Goal: Transaction & Acquisition: Purchase product/service

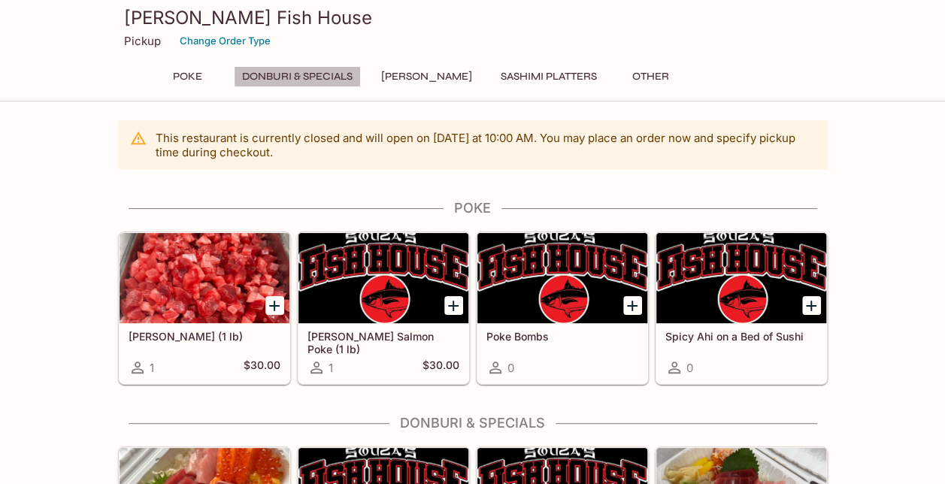
click at [325, 74] on button "Donburi & Specials" at bounding box center [297, 76] width 127 height 21
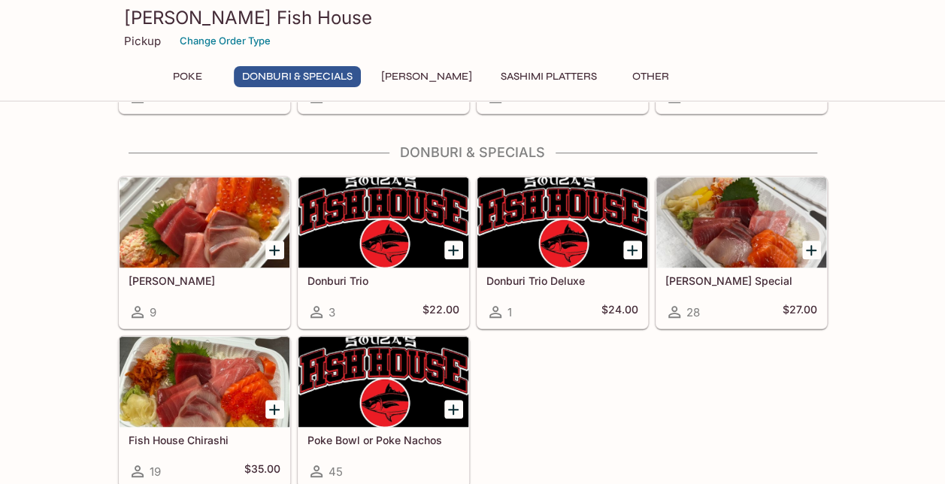
scroll to position [286, 0]
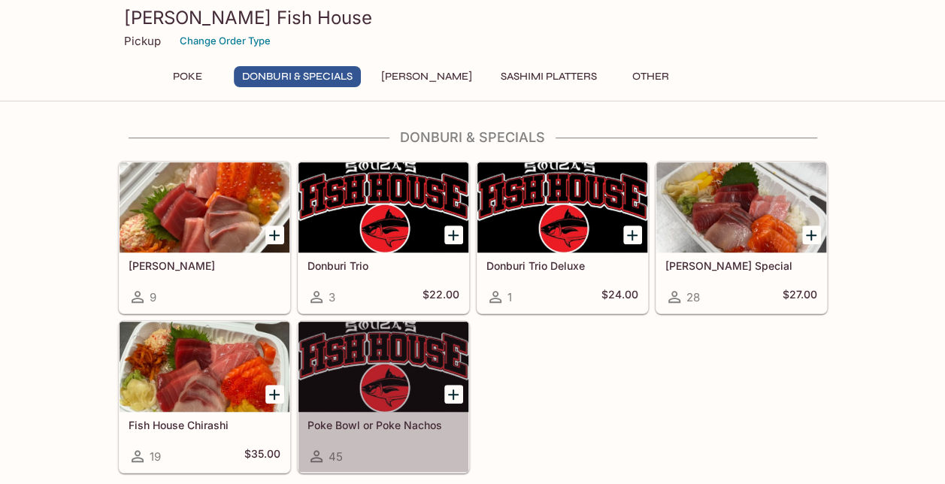
click at [359, 430] on div "Poke Bowl or Poke Nachos 45" at bounding box center [384, 442] width 170 height 60
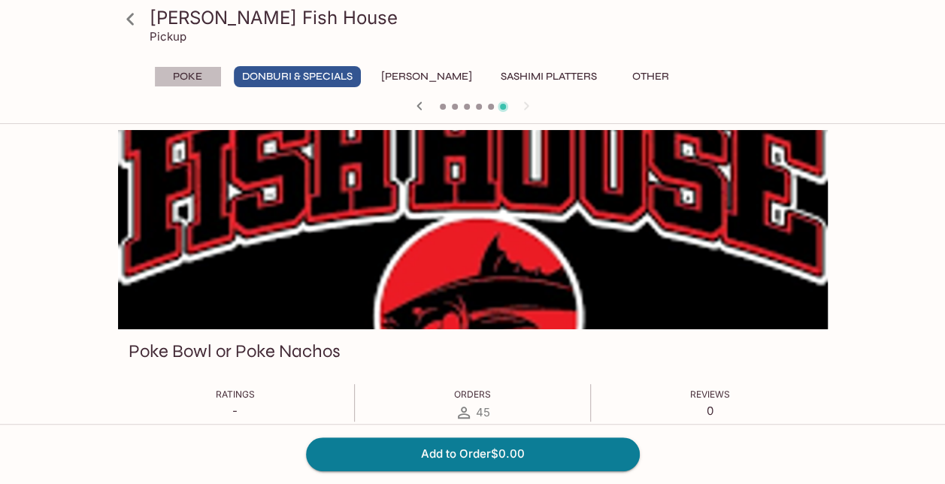
click at [190, 86] on button "Poke" at bounding box center [188, 76] width 68 height 21
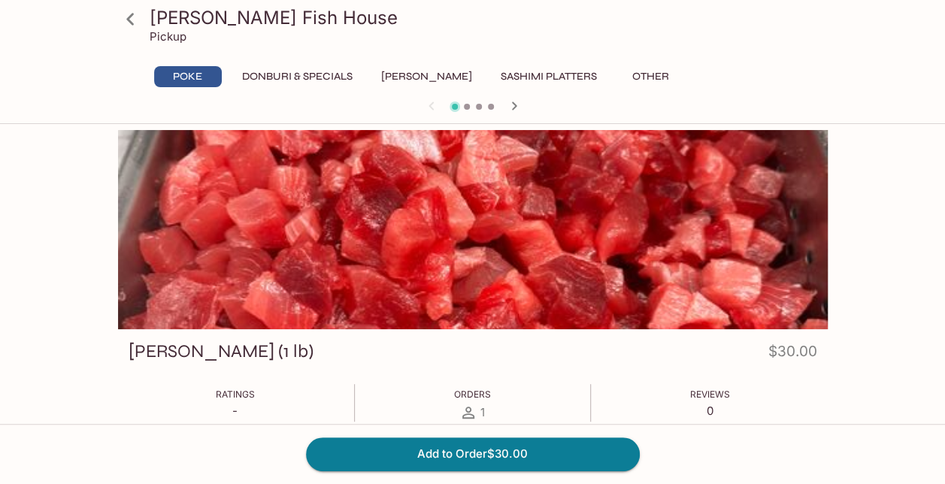
click at [507, 99] on icon "button" at bounding box center [514, 106] width 18 height 18
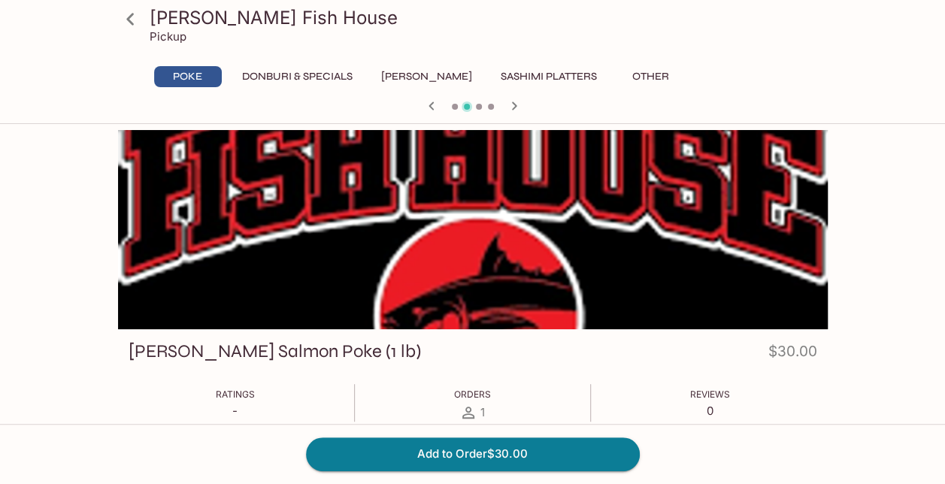
click at [507, 99] on icon "button" at bounding box center [514, 106] width 18 height 18
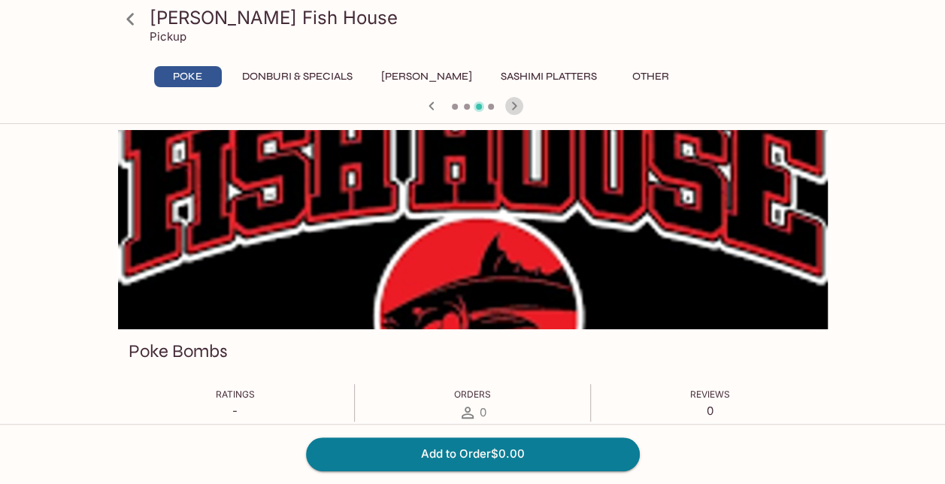
click at [507, 99] on icon "button" at bounding box center [514, 106] width 18 height 18
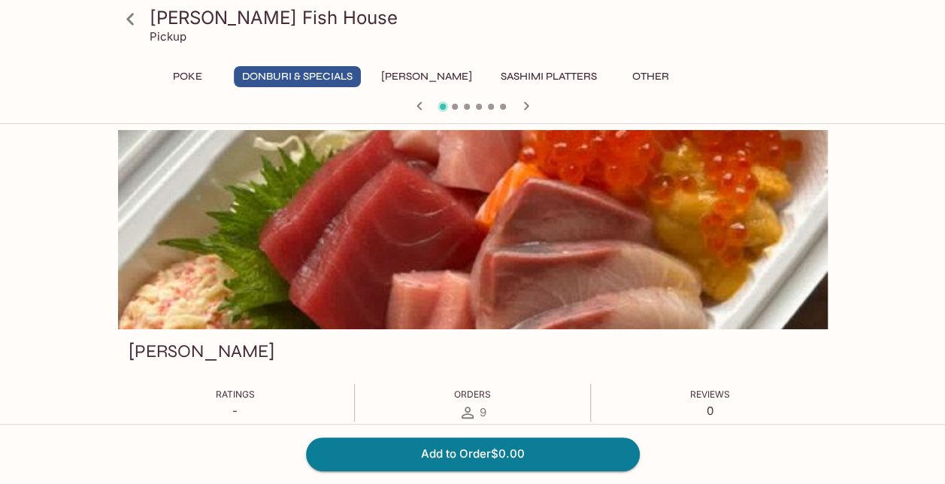
click at [182, 77] on button "Poke" at bounding box center [188, 76] width 68 height 21
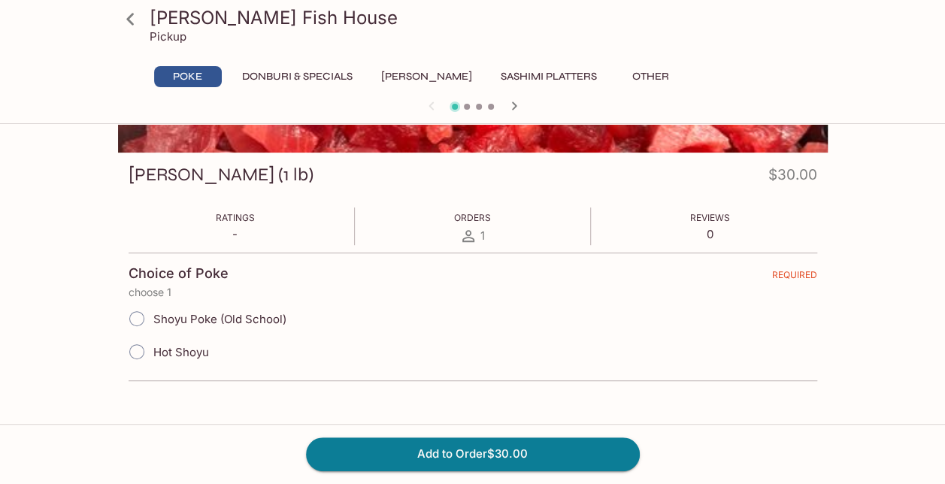
scroll to position [176, 0]
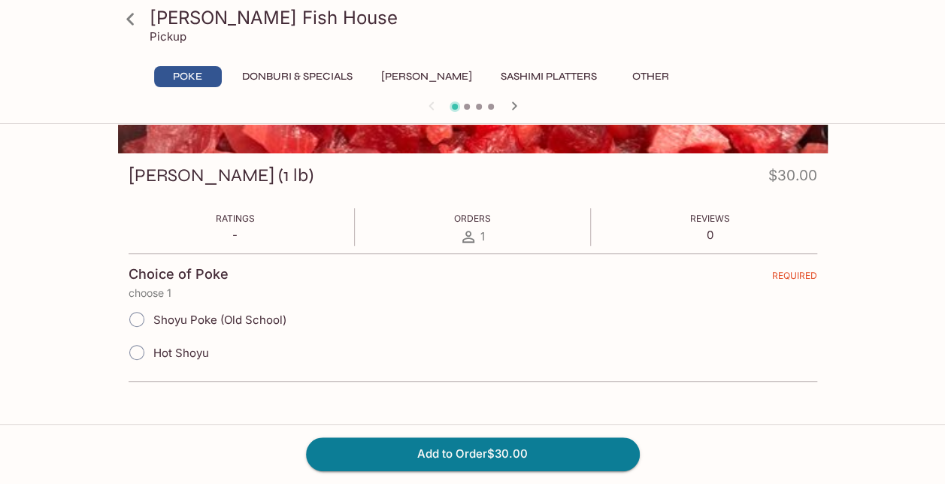
click at [212, 319] on span "Shoyu Poke (Old School)" at bounding box center [219, 320] width 133 height 14
click at [153, 319] on input "Shoyu Poke (Old School)" at bounding box center [137, 320] width 32 height 32
radio input "true"
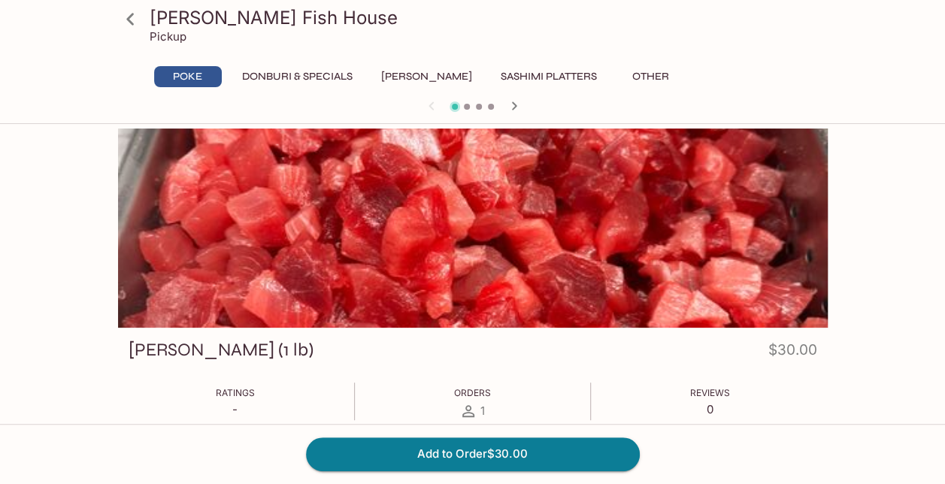
scroll to position [0, 0]
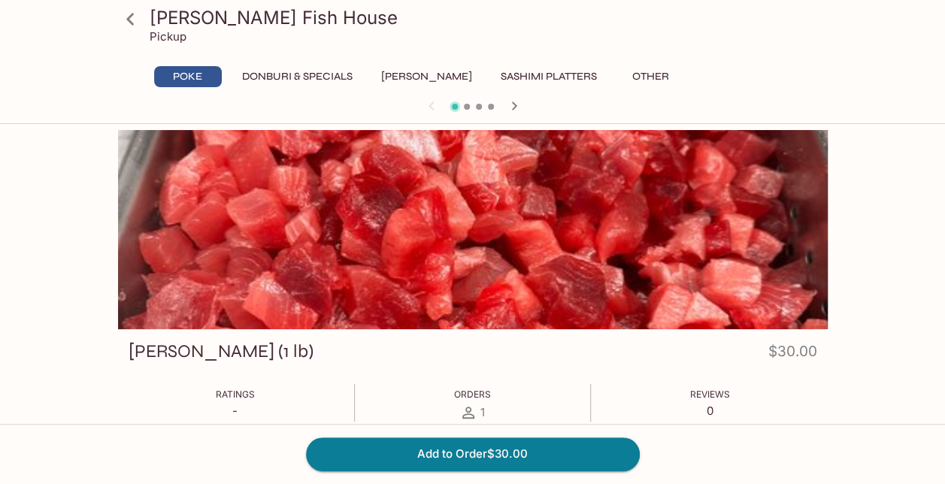
click at [323, 73] on button "Donburi & Specials" at bounding box center [297, 76] width 127 height 21
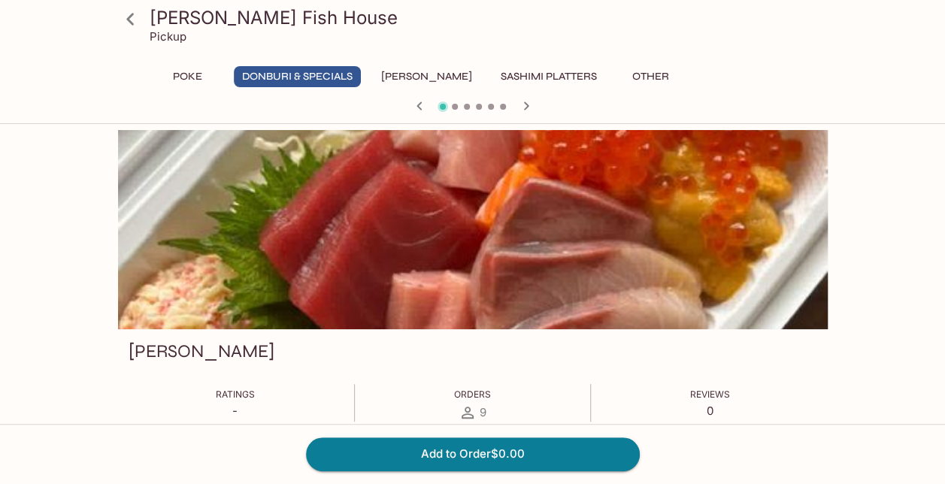
click at [195, 71] on button "Poke" at bounding box center [188, 76] width 68 height 21
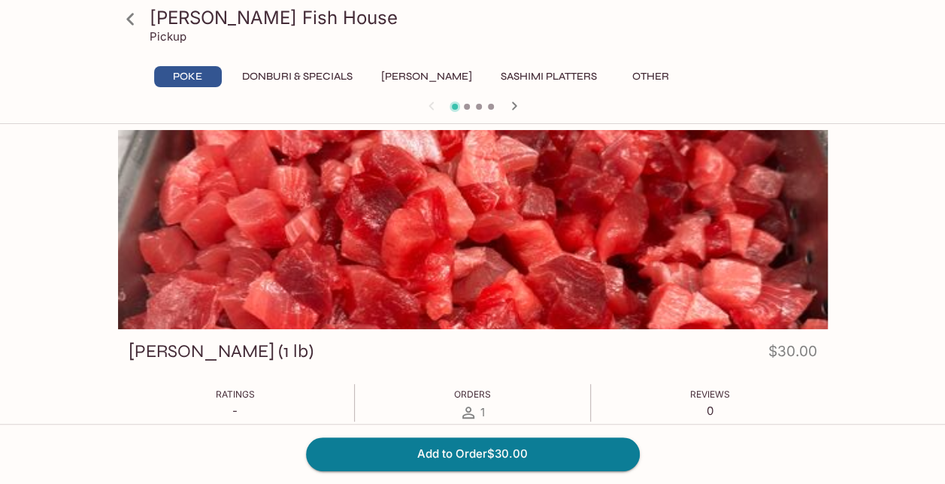
click at [630, 68] on button "Other" at bounding box center [651, 76] width 68 height 21
click at [632, 74] on button "Other" at bounding box center [651, 76] width 68 height 21
click at [532, 80] on button "Sashimi Platters" at bounding box center [549, 76] width 113 height 21
click at [510, 101] on icon "button" at bounding box center [514, 106] width 18 height 18
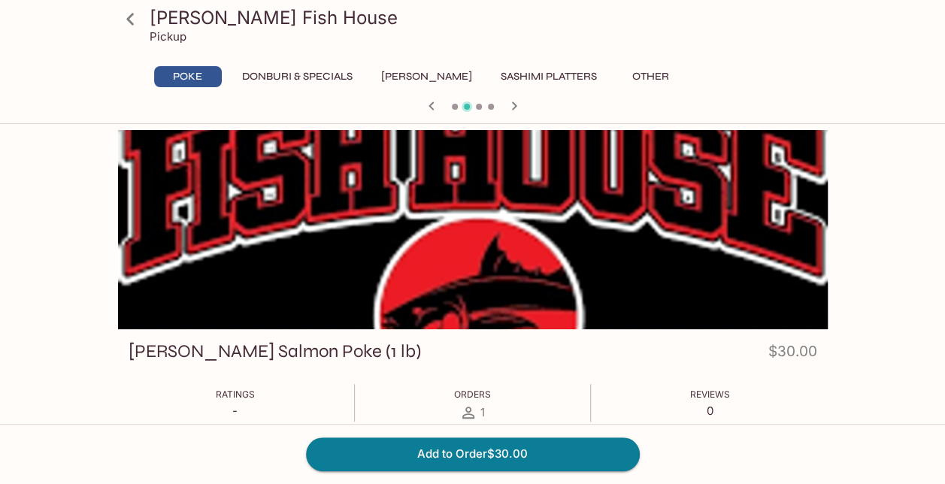
click at [510, 101] on icon "button" at bounding box center [514, 106] width 18 height 18
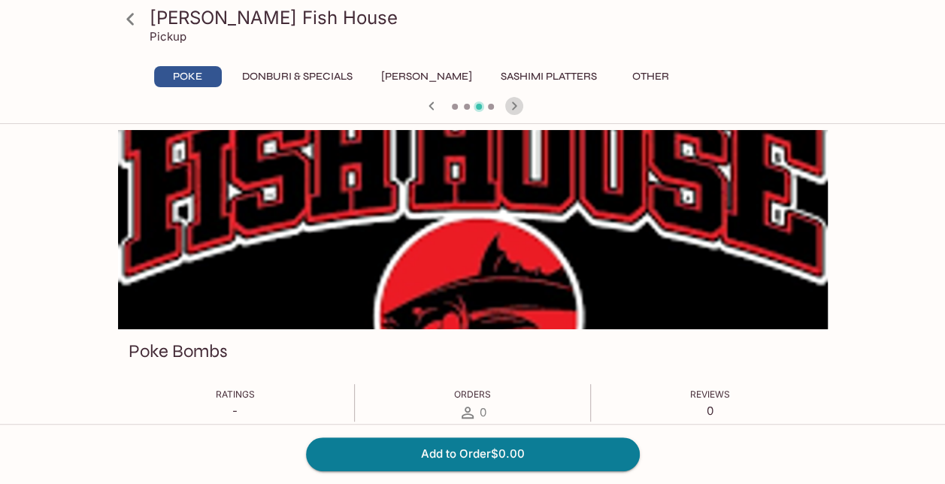
click at [510, 101] on icon "button" at bounding box center [514, 106] width 18 height 18
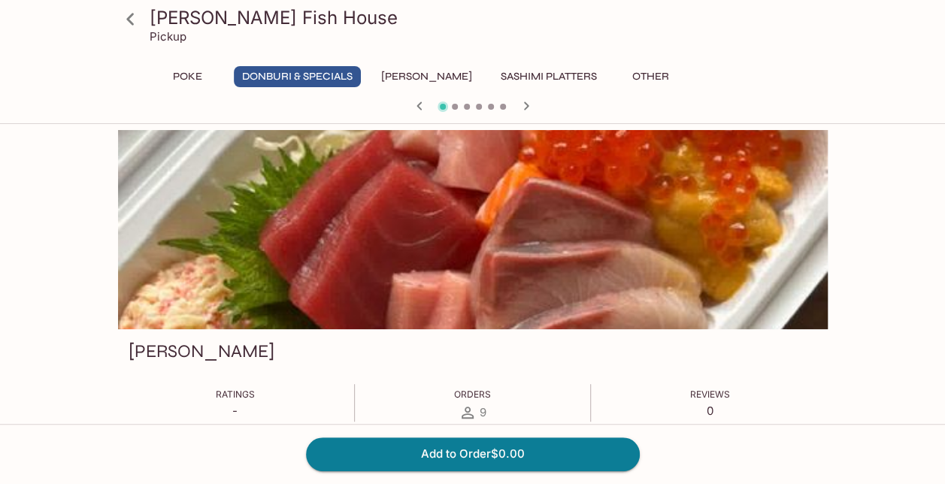
click at [510, 101] on div at bounding box center [473, 107] width 722 height 23
click at [423, 107] on icon "button" at bounding box center [420, 106] width 18 height 18
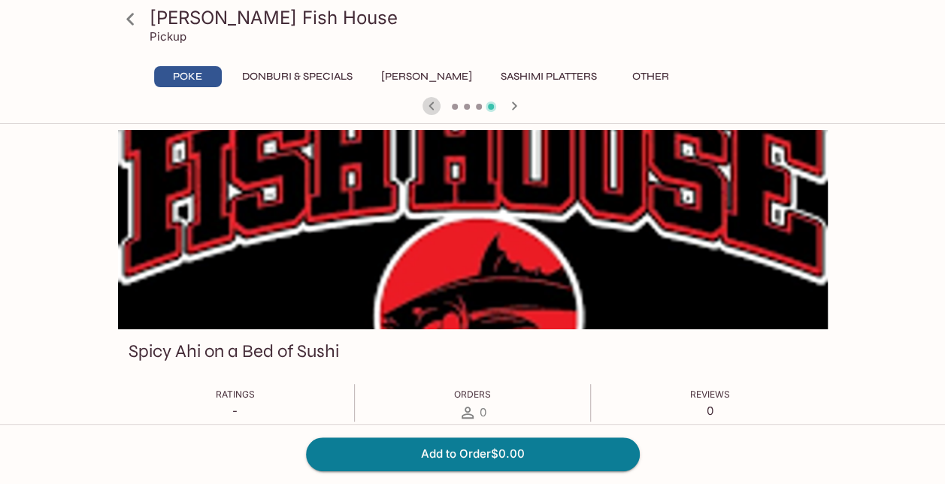
click at [423, 107] on icon "button" at bounding box center [432, 106] width 18 height 18
